Goal: Task Accomplishment & Management: Manage account settings

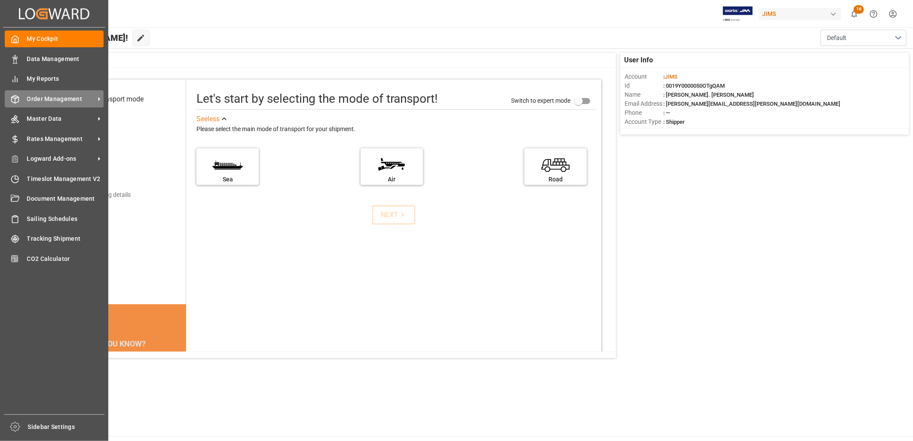
click at [49, 99] on span "Order Management" at bounding box center [61, 99] width 68 height 9
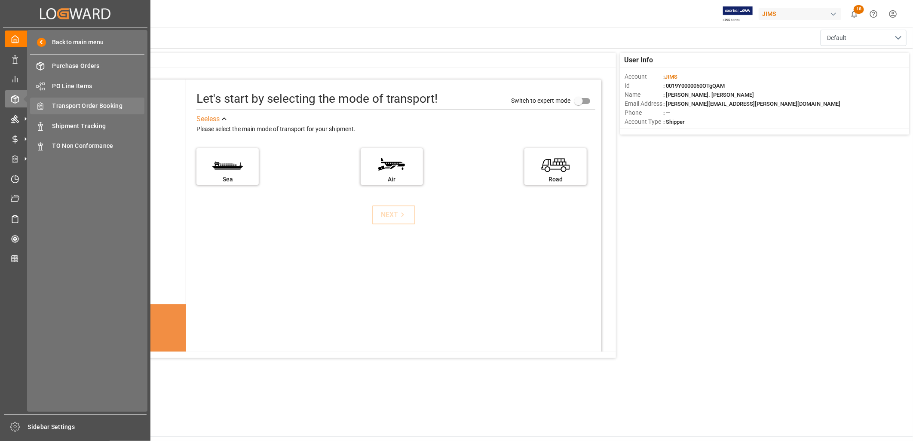
click at [87, 104] on span "Transport Order Booking" at bounding box center [98, 105] width 92 height 9
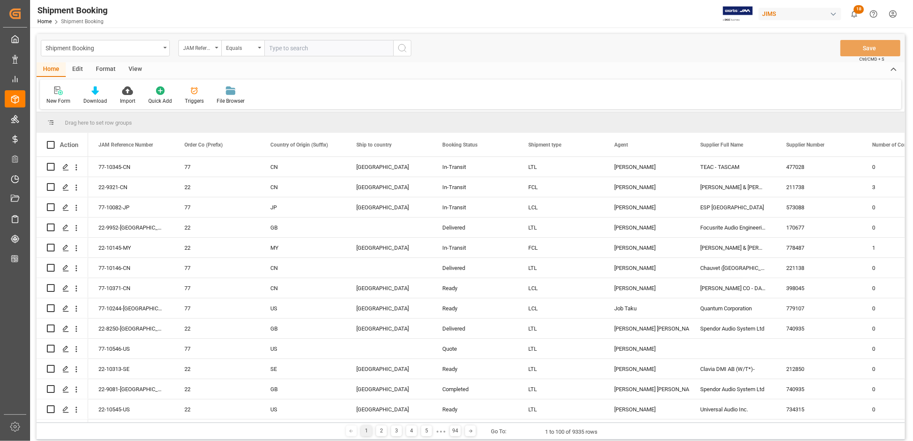
click at [280, 46] on input "text" at bounding box center [328, 48] width 129 height 16
type input "77-9925-CN"
click at [402, 44] on icon "search button" at bounding box center [402, 48] width 10 height 10
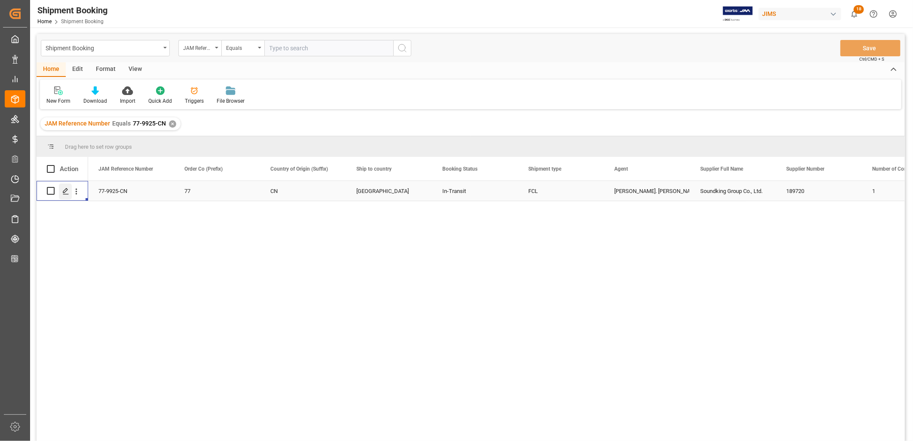
click at [63, 192] on icon "Press SPACE to select this row." at bounding box center [65, 191] width 7 height 7
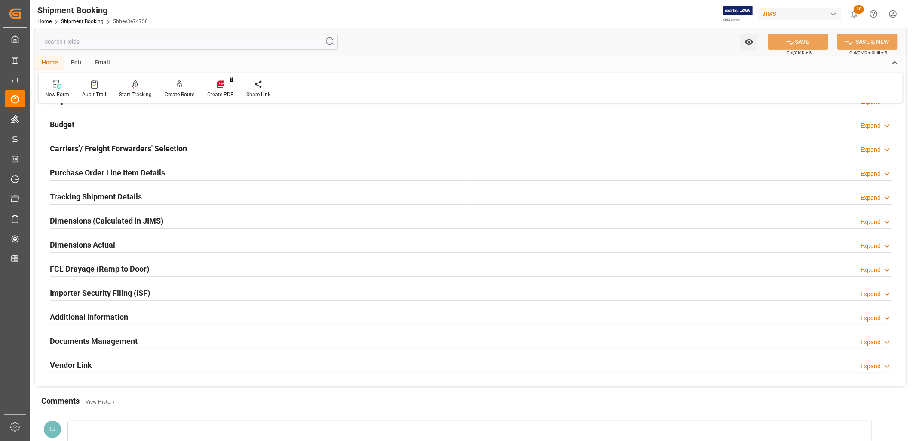
scroll to position [191, 0]
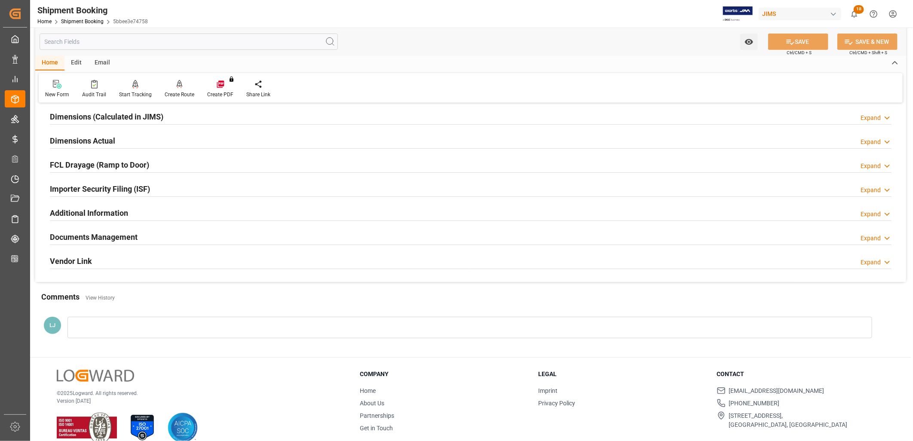
click at [101, 237] on h2 "Documents Management" at bounding box center [94, 237] width 88 height 12
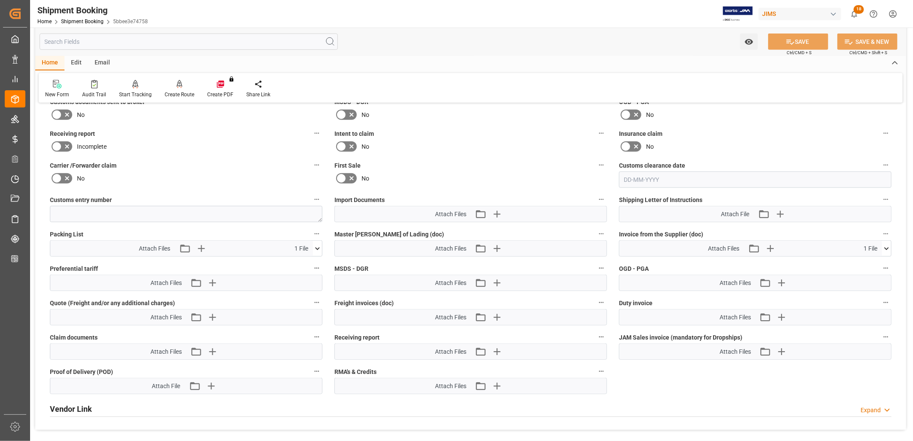
scroll to position [382, 0]
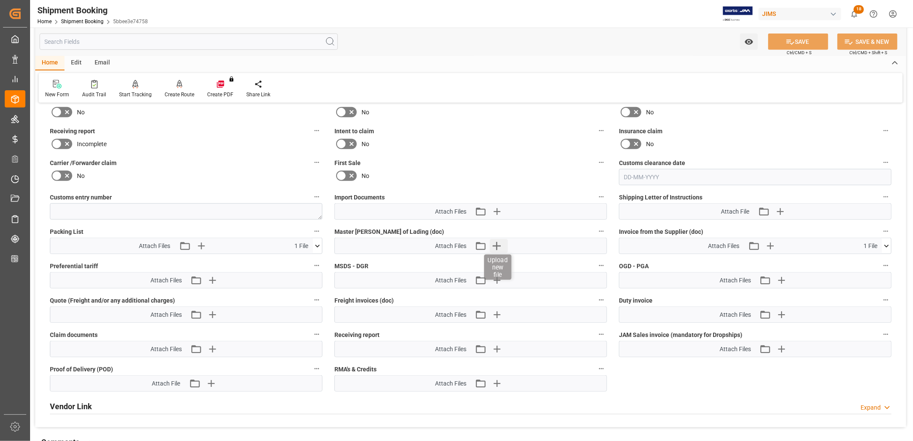
click at [497, 244] on icon "button" at bounding box center [497, 246] width 8 height 8
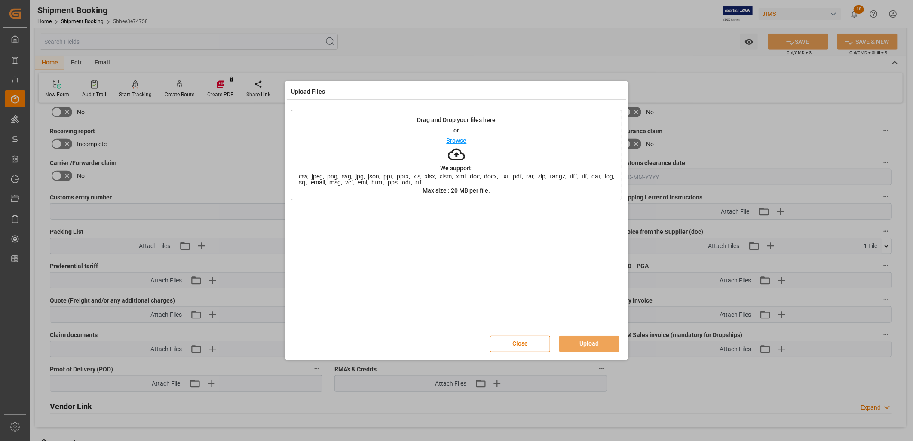
click at [463, 140] on p "Browse" at bounding box center [457, 141] width 20 height 6
click at [594, 342] on button "Upload" at bounding box center [589, 344] width 60 height 16
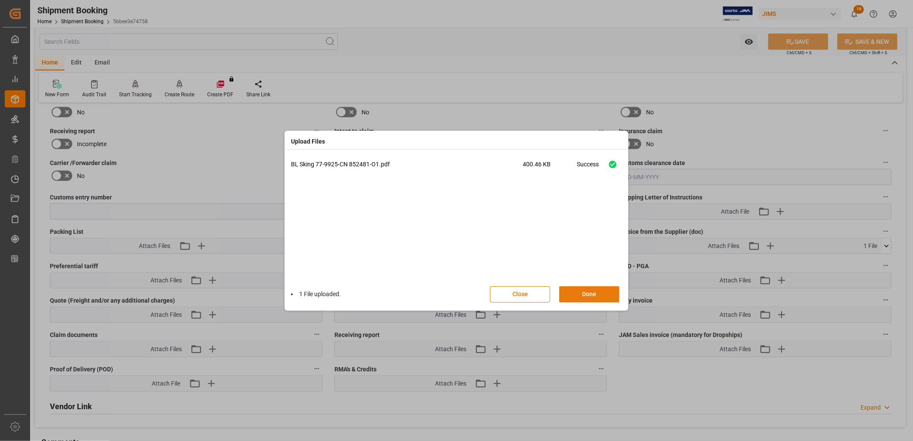
click at [596, 295] on button "Done" at bounding box center [589, 294] width 60 height 16
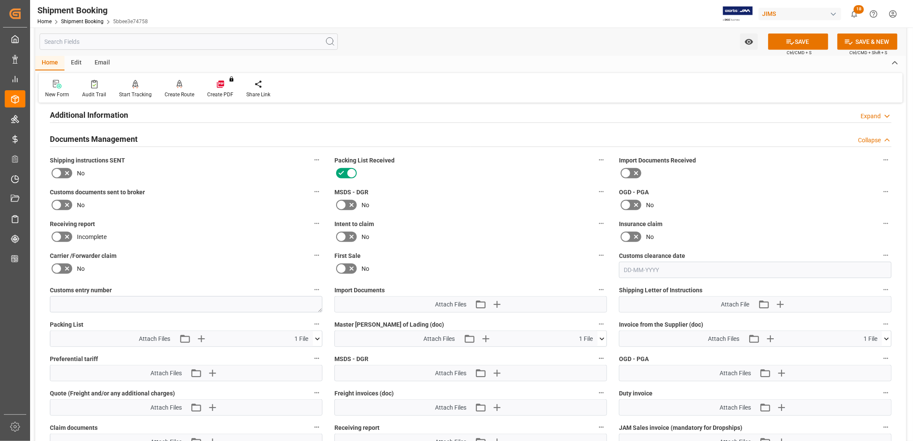
scroll to position [286, 0]
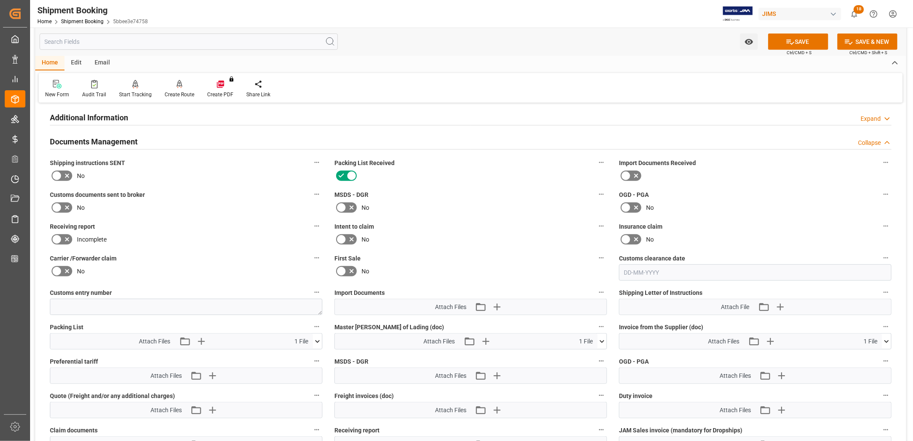
click at [626, 173] on icon at bounding box center [626, 176] width 10 height 10
click at [0, 0] on input "checkbox" at bounding box center [0, 0] width 0 height 0
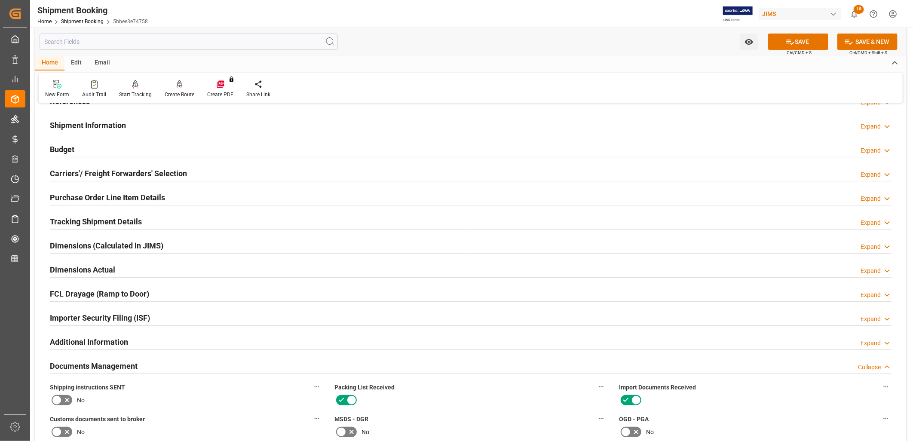
scroll to position [48, 0]
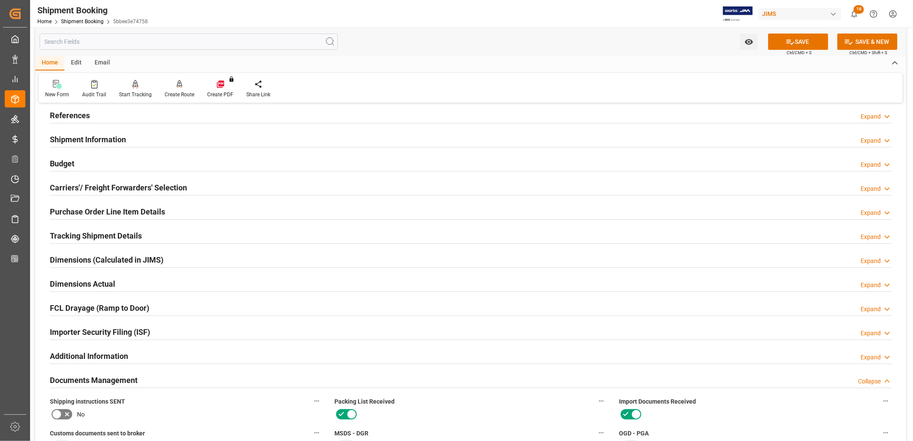
click at [126, 207] on h2 "Purchase Order Line Item Details" at bounding box center [107, 212] width 115 height 12
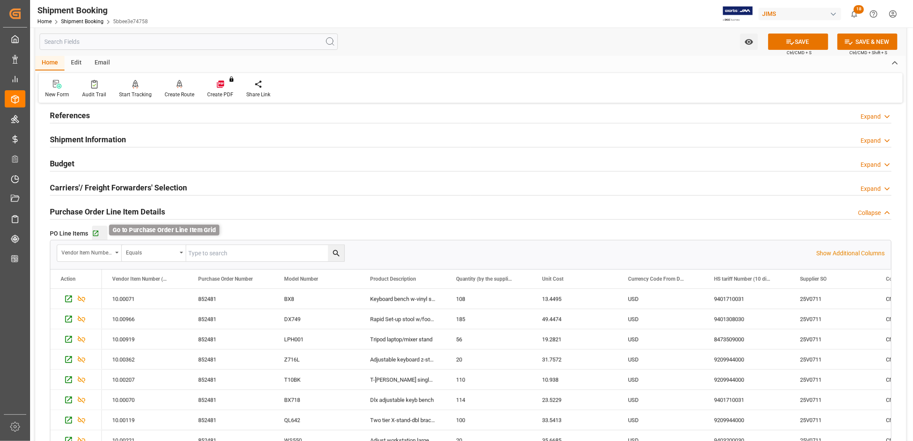
click at [93, 232] on icon "button" at bounding box center [95, 233] width 7 height 7
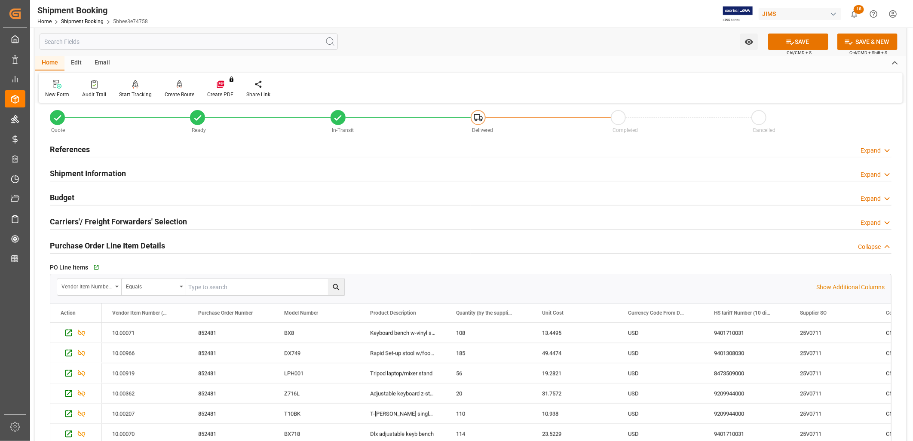
scroll to position [0, 0]
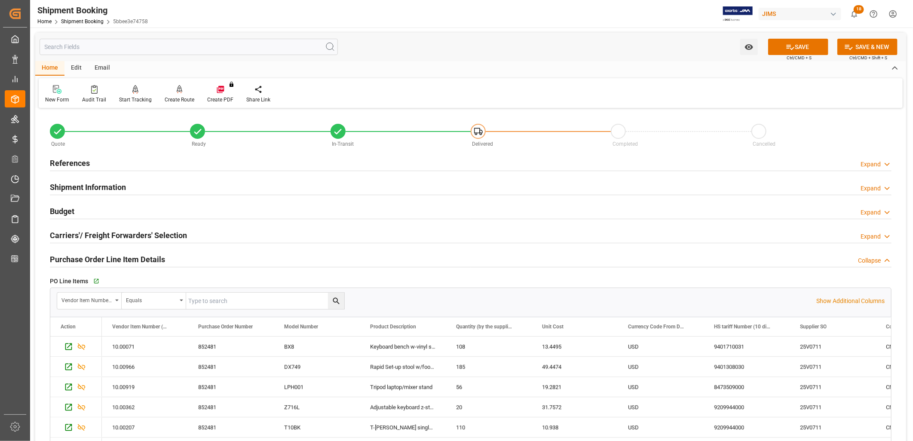
click at [69, 208] on h2 "Budget" at bounding box center [62, 212] width 25 height 12
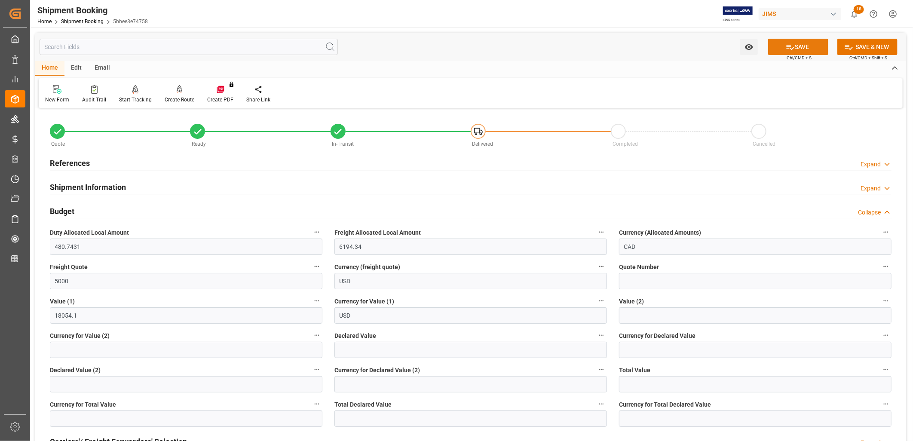
click at [792, 49] on icon at bounding box center [790, 47] width 9 height 9
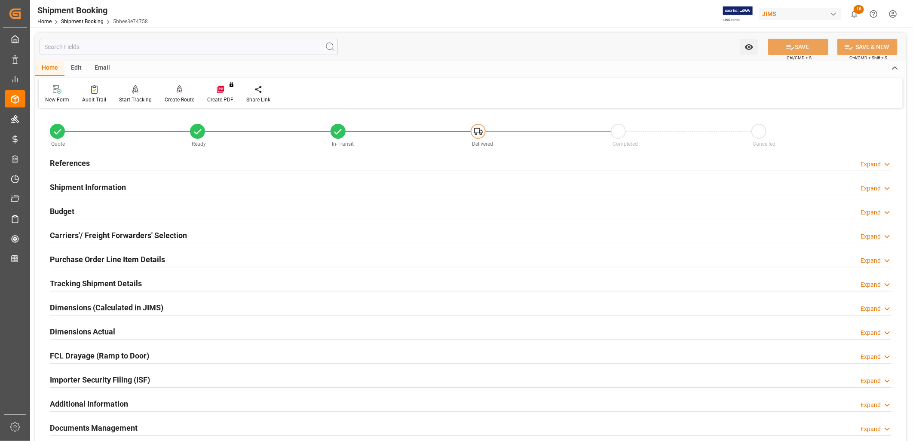
click at [89, 429] on h2 "Documents Management" at bounding box center [94, 428] width 88 height 12
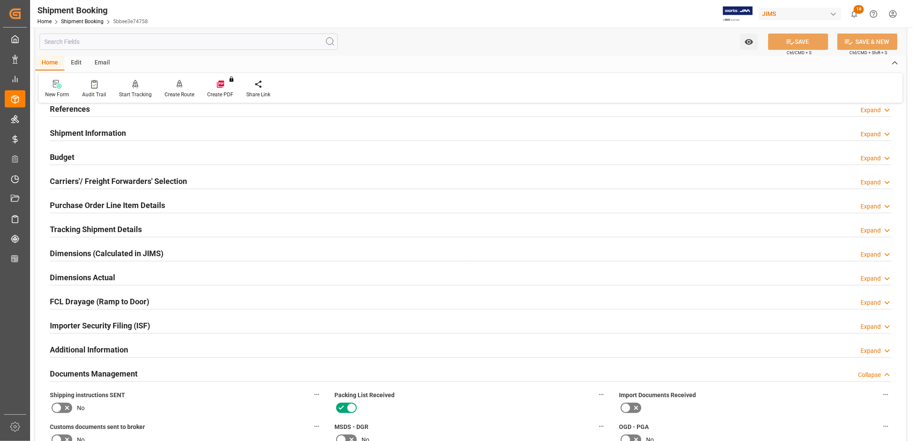
scroll to position [143, 0]
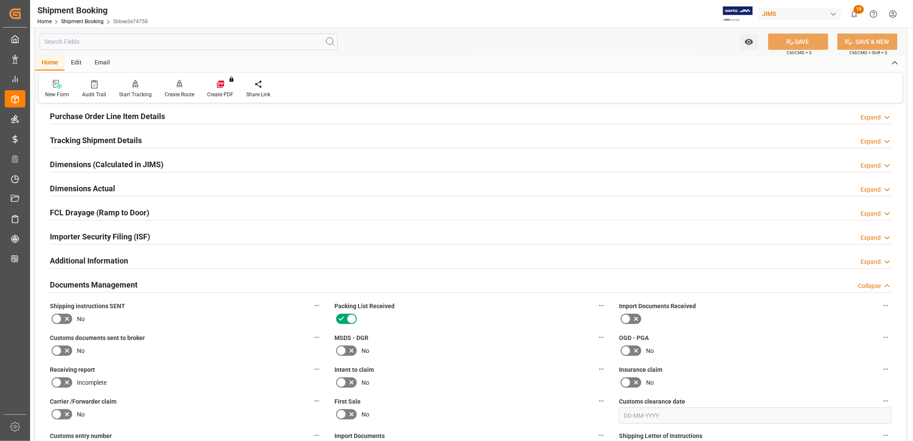
click at [98, 283] on h2 "Documents Management" at bounding box center [94, 285] width 88 height 12
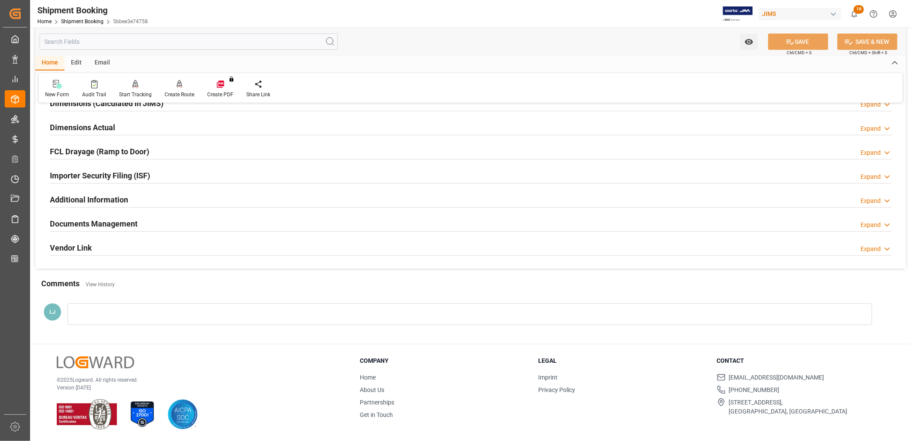
scroll to position [205, 0]
click at [100, 224] on h2 "Documents Management" at bounding box center [94, 224] width 88 height 12
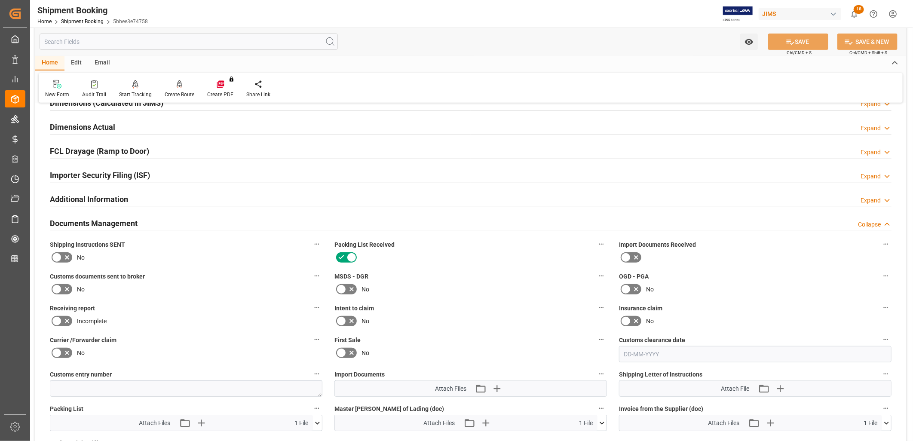
click at [57, 255] on icon at bounding box center [57, 257] width 10 height 10
click at [0, 0] on input "checkbox" at bounding box center [0, 0] width 0 height 0
click at [626, 255] on icon at bounding box center [626, 257] width 10 height 10
click at [0, 0] on input "checkbox" at bounding box center [0, 0] width 0 height 0
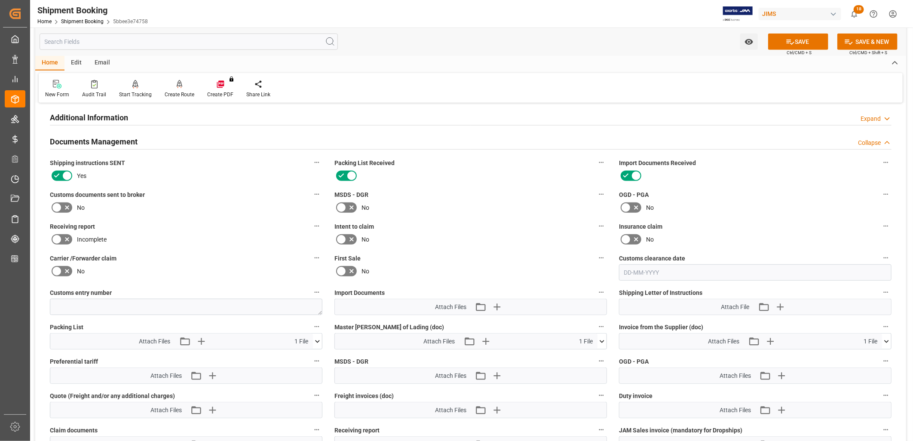
scroll to position [300, 0]
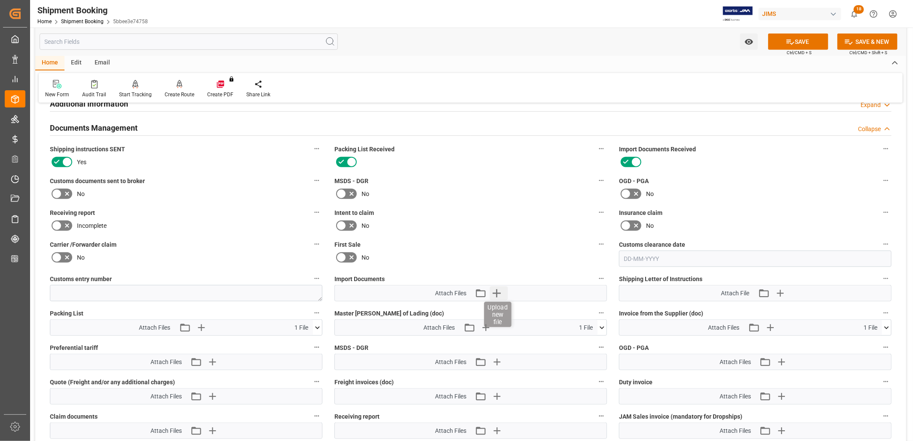
click at [499, 290] on icon "button" at bounding box center [497, 293] width 8 height 8
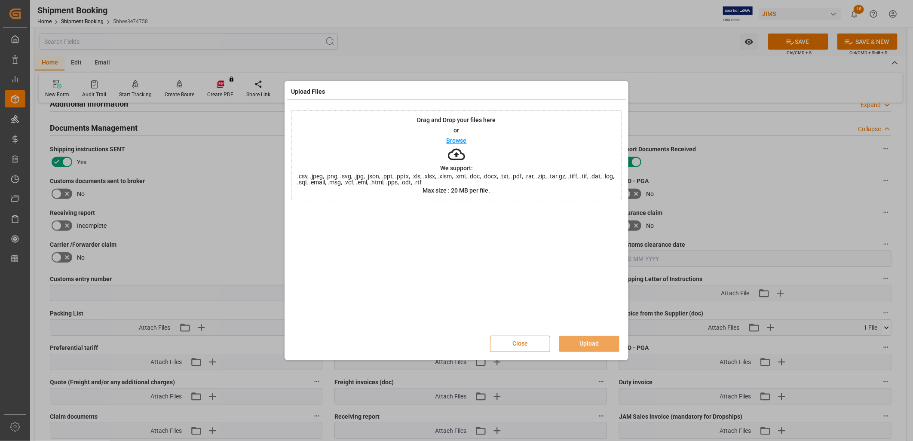
click at [455, 139] on p "Browse" at bounding box center [457, 141] width 20 height 6
click at [458, 139] on p "Browse" at bounding box center [457, 141] width 20 height 6
click at [461, 142] on p "Browse" at bounding box center [457, 141] width 20 height 6
click at [458, 142] on p "Browse" at bounding box center [457, 141] width 20 height 6
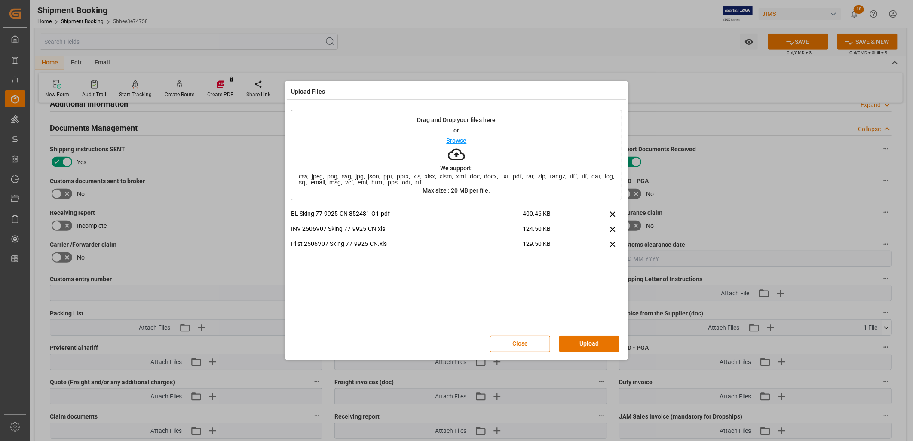
click at [462, 139] on p "Browse" at bounding box center [457, 141] width 20 height 6
click at [459, 141] on p "Browse" at bounding box center [457, 141] width 20 height 6
click at [592, 343] on button "Upload" at bounding box center [589, 344] width 60 height 16
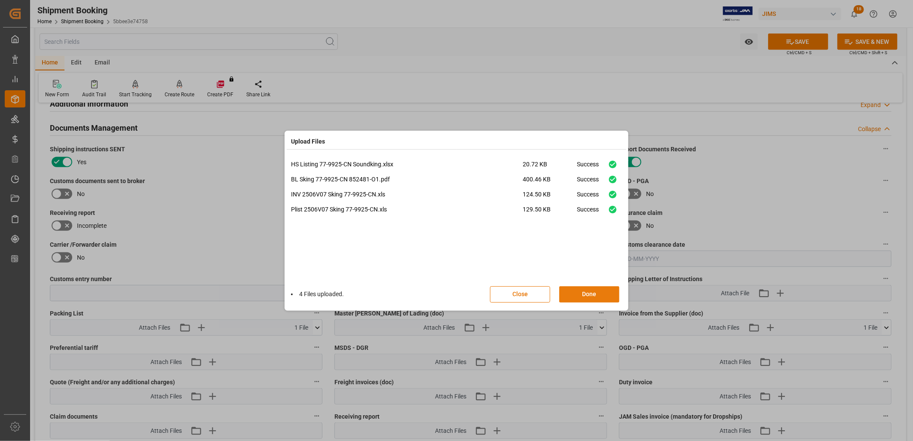
click at [592, 297] on button "Done" at bounding box center [589, 294] width 60 height 16
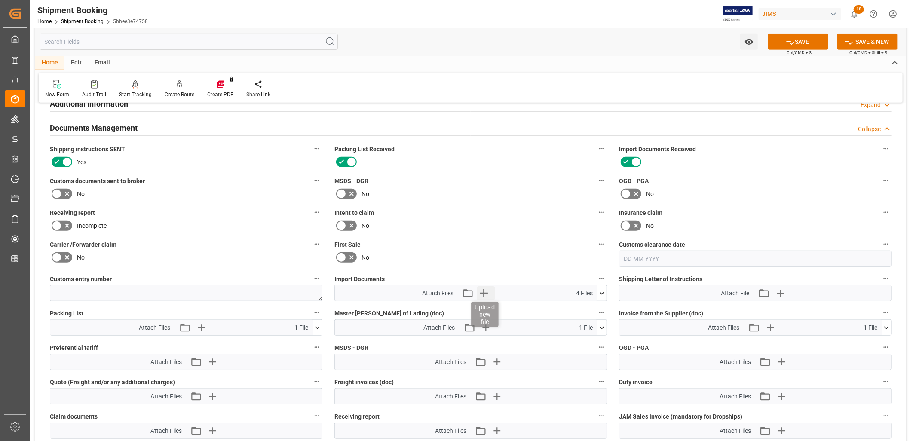
click at [482, 291] on icon "button" at bounding box center [484, 293] width 14 height 14
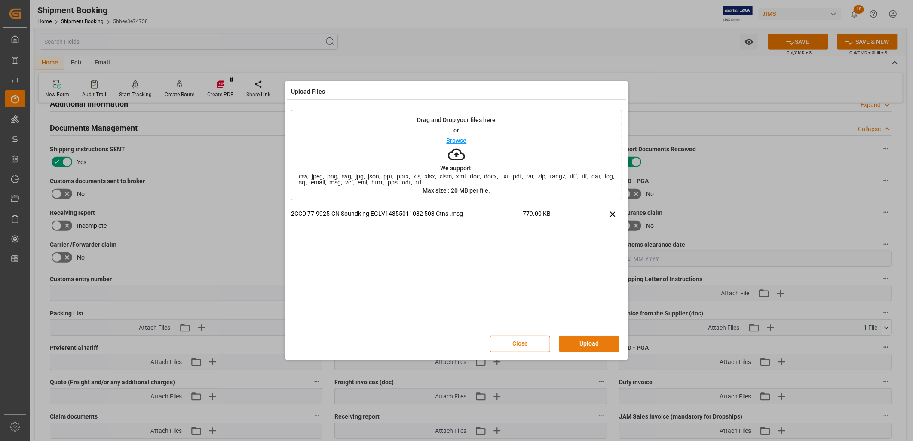
click at [593, 342] on button "Upload" at bounding box center [589, 344] width 60 height 16
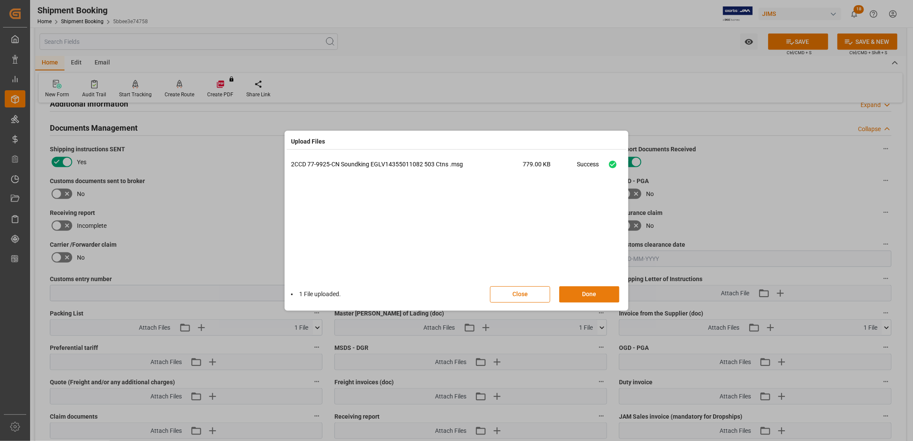
click at [591, 294] on button "Done" at bounding box center [589, 294] width 60 height 16
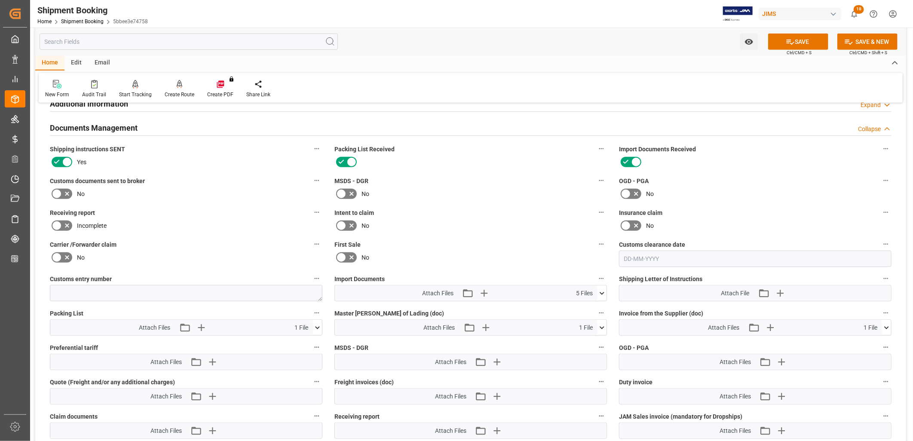
click at [56, 194] on icon at bounding box center [57, 194] width 10 height 10
click at [0, 0] on input "checkbox" at bounding box center [0, 0] width 0 height 0
click at [807, 43] on button "SAVE" at bounding box center [798, 42] width 60 height 16
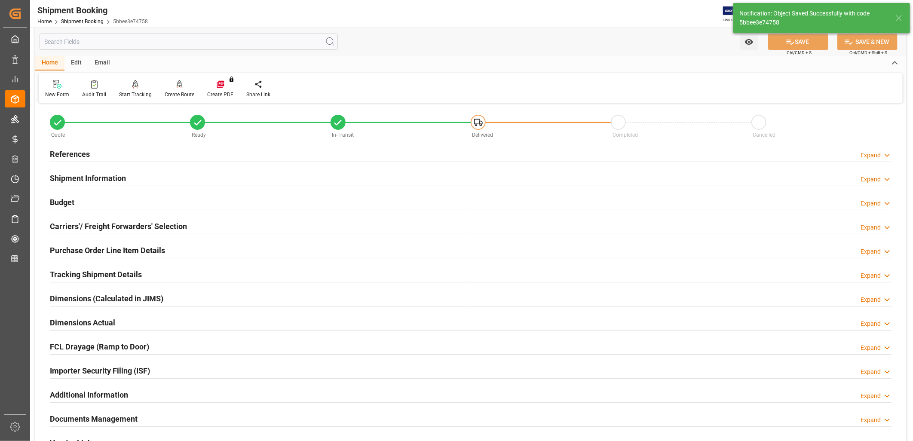
scroll to position [0, 0]
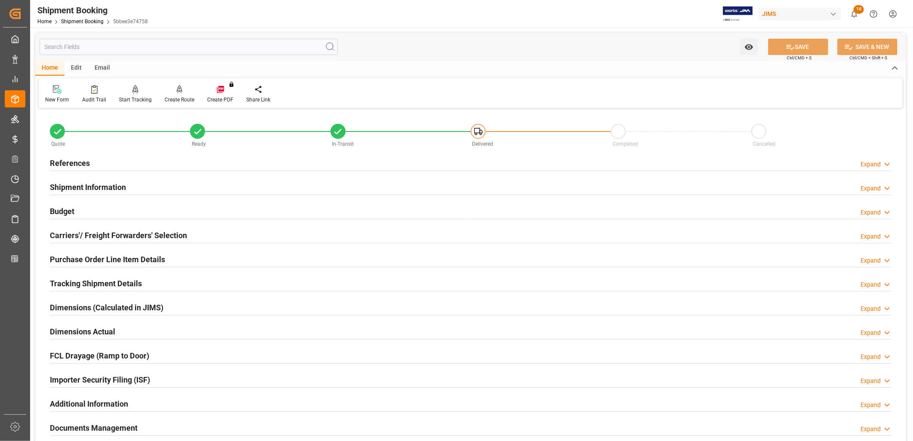
click at [114, 256] on h2 "Purchase Order Line Item Details" at bounding box center [107, 260] width 115 height 12
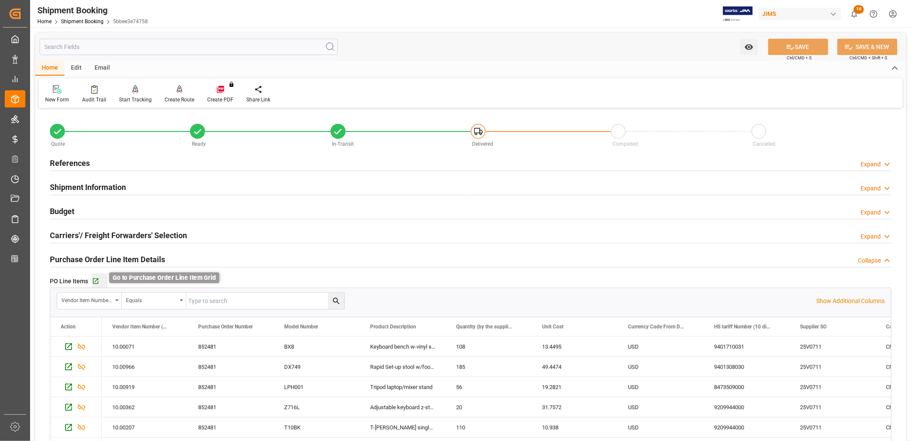
click at [95, 280] on icon "button" at bounding box center [95, 281] width 7 height 7
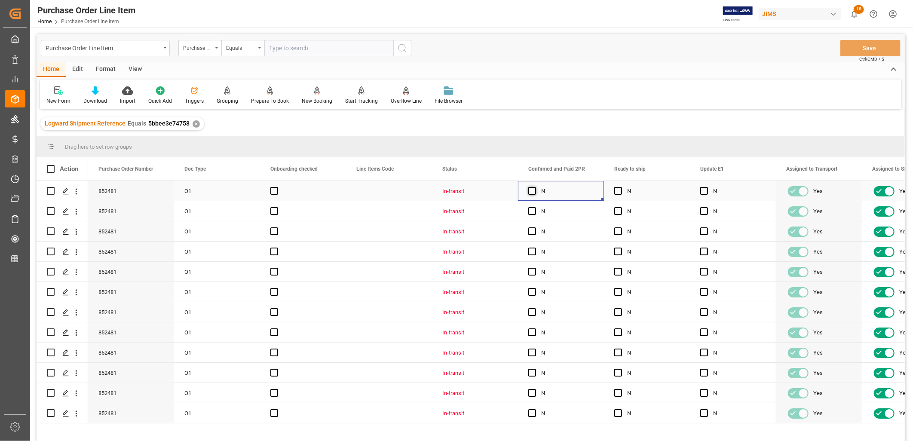
click at [531, 191] on span "Press SPACE to select this row." at bounding box center [532, 191] width 8 height 8
click at [535, 187] on input "Press SPACE to select this row." at bounding box center [535, 187] width 0 height 0
drag, startPoint x: 602, startPoint y: 199, endPoint x: 568, endPoint y: 414, distance: 218.4
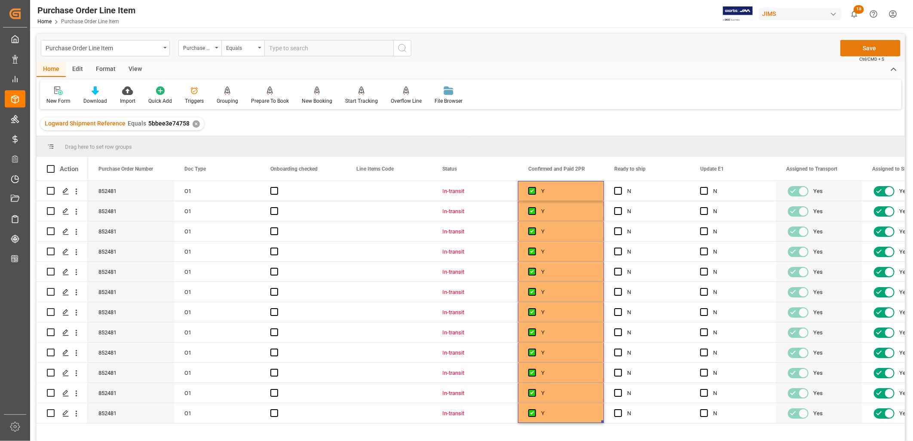
click at [870, 49] on button "Save" at bounding box center [871, 48] width 60 height 16
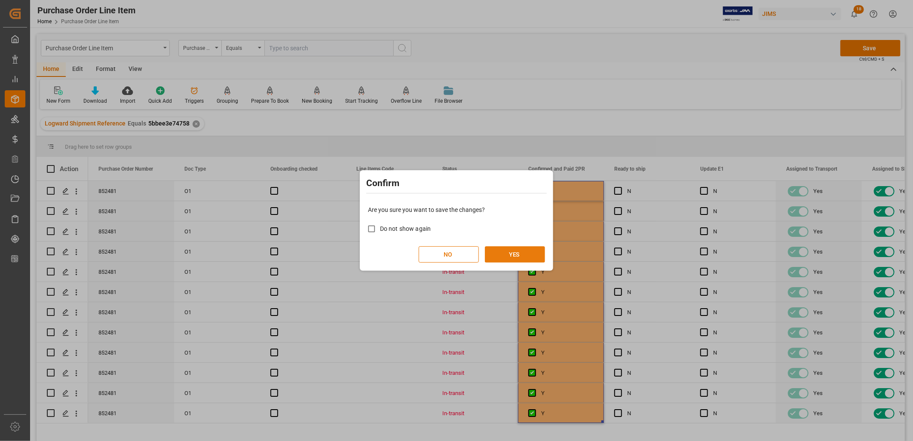
click at [522, 253] on button "YES" at bounding box center [515, 254] width 60 height 16
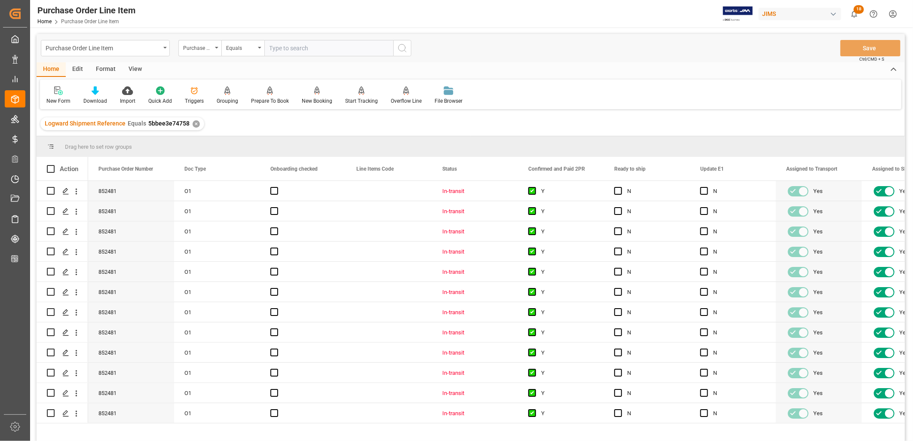
click at [135, 69] on div "View" at bounding box center [135, 69] width 26 height 15
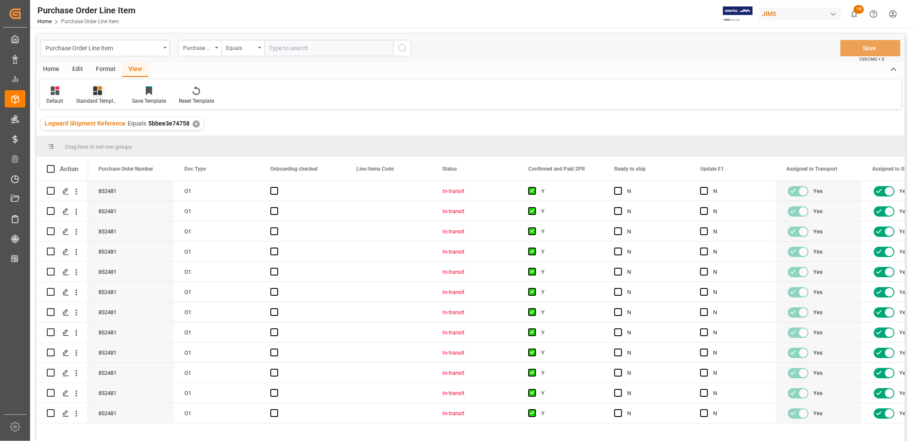
click at [100, 92] on icon at bounding box center [97, 90] width 9 height 9
click at [120, 156] on div "HS Listing CANADA" at bounding box center [120, 156] width 75 height 9
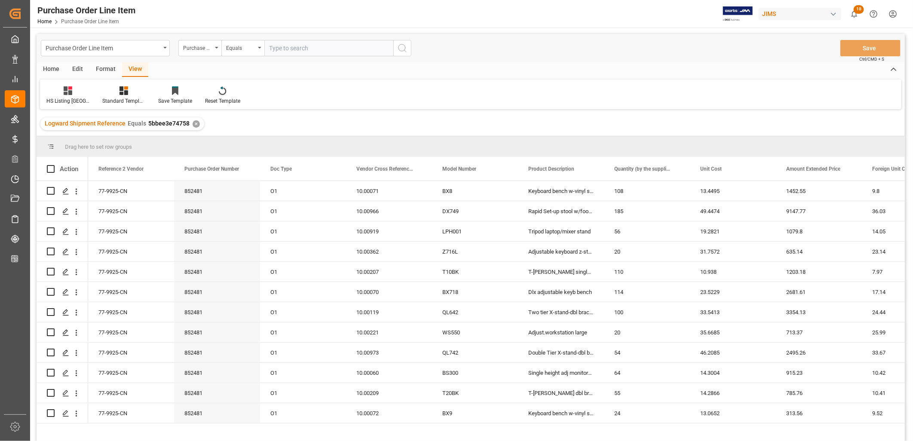
click at [52, 67] on div "Home" at bounding box center [51, 69] width 29 height 15
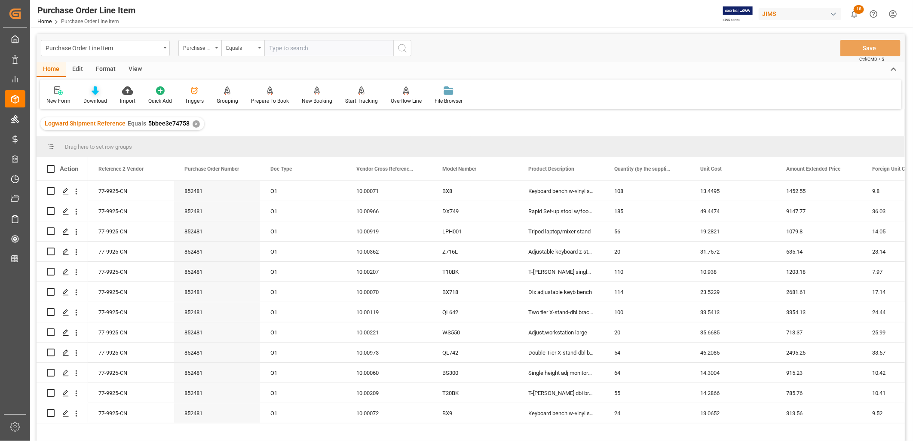
click at [93, 95] on div "Download" at bounding box center [95, 95] width 37 height 19
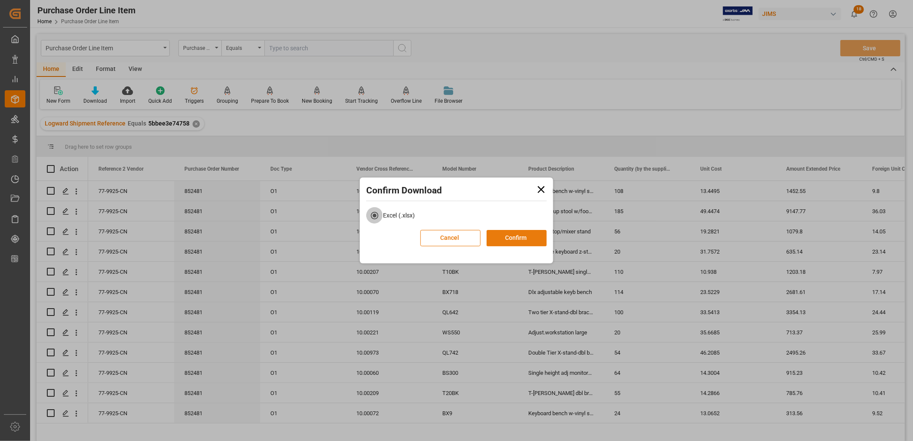
click at [519, 238] on button "Confirm" at bounding box center [517, 238] width 60 height 16
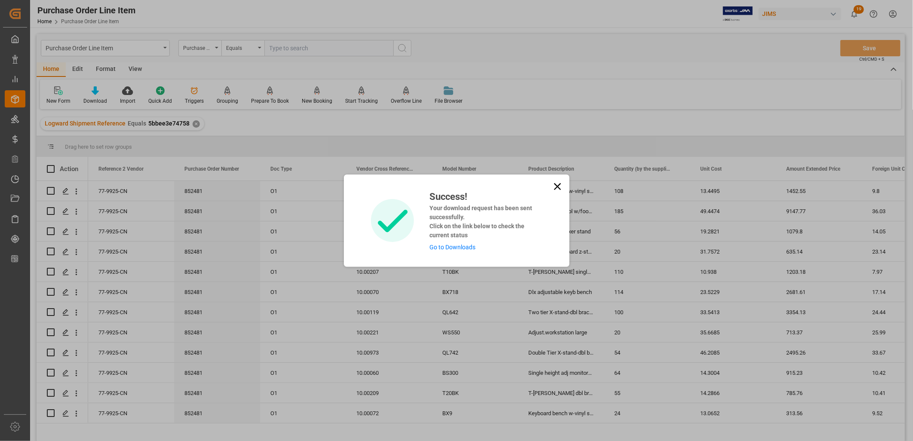
click at [464, 246] on link "Go to Downloads" at bounding box center [452, 247] width 46 height 7
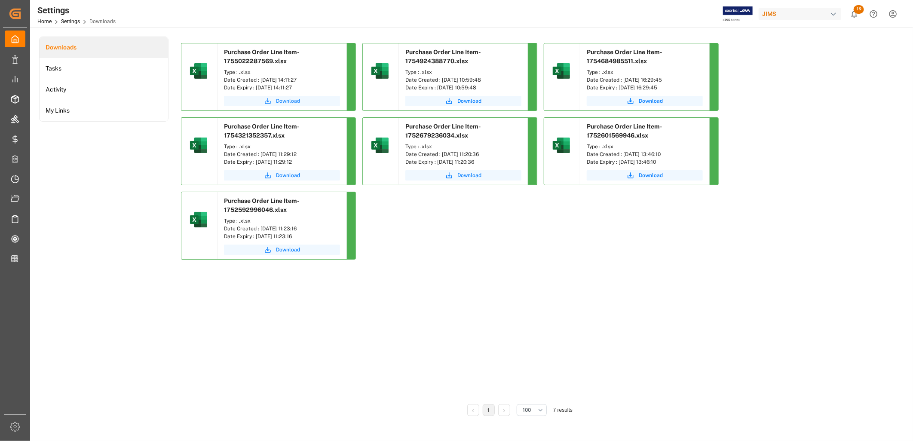
click at [291, 99] on span "Download" at bounding box center [288, 101] width 24 height 8
